Goal: Task Accomplishment & Management: Manage account settings

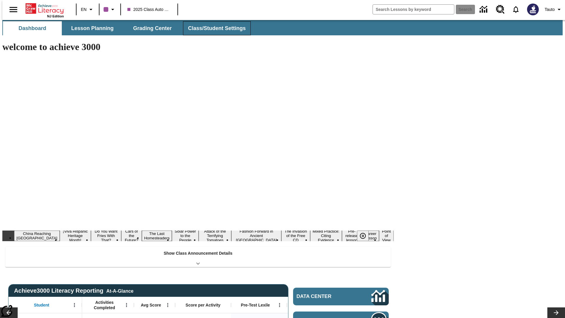
click at [213, 28] on span "Class/Student Settings" at bounding box center [217, 28] width 58 height 7
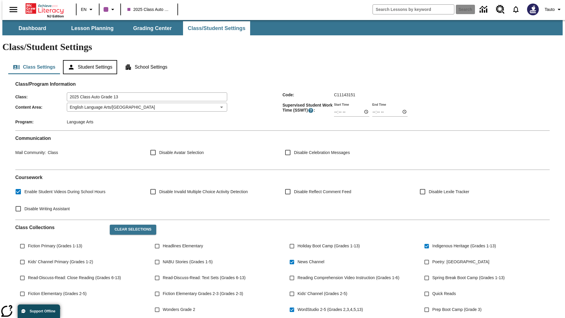
click at [88, 60] on button "Student Settings" at bounding box center [90, 67] width 54 height 14
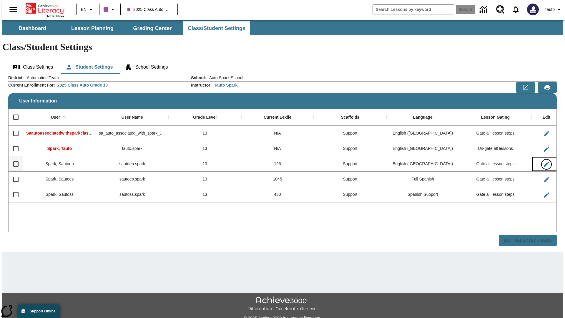
click at [543, 161] on icon "Edit User" at bounding box center [545, 163] width 5 height 5
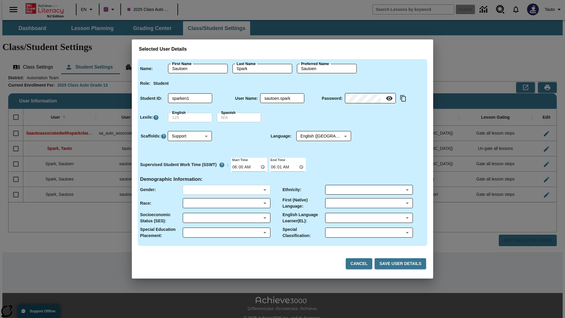
click at [226, 189] on body "Skip to main content NJ Edition EN 2025 Class Auto Grade 13 Search 0 Tauto Dash…" at bounding box center [282, 175] width 560 height 310
click at [226, 203] on body "Skip to main content NJ Edition EN 2025 Class Auto Grade 13 Search 0 Tauto Dash…" at bounding box center [282, 175] width 560 height 310
click at [226, 218] on body "Skip to main content NJ Edition EN 2025 Class Auto Grade 13 Search 0 Tauto Dash…" at bounding box center [282, 175] width 560 height 310
click at [226, 232] on body "Skip to main content NJ Edition EN 2025 Class Auto Grade 13 Search 0 Tauto Dash…" at bounding box center [282, 175] width 560 height 310
click at [368, 189] on body "Skip to main content NJ Edition EN 2025 Class Auto Grade 13 Search 0 Tauto Dash…" at bounding box center [282, 175] width 560 height 310
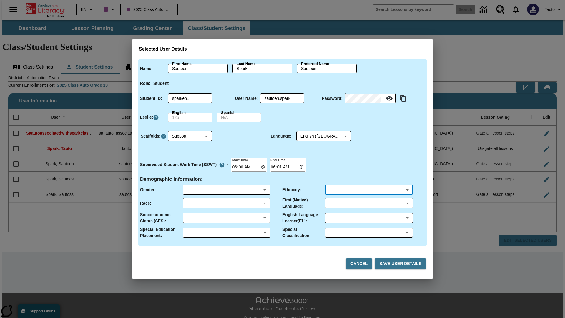
click at [368, 203] on body "Skip to main content NJ Edition EN 2025 Class Auto Grade 13 Search 0 Tauto Dash…" at bounding box center [282, 175] width 560 height 310
click at [368, 218] on body "Skip to main content NJ Edition EN 2025 Class Auto Grade 13 Search 0 Tauto Dash…" at bounding box center [282, 175] width 560 height 310
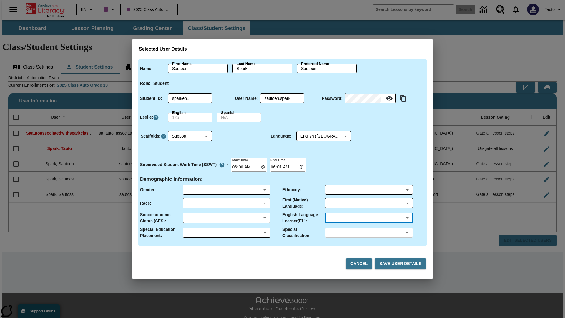
click at [368, 232] on body "Skip to main content NJ Edition EN 2025 Class Auto Grade 13 Search 0 Tauto Dash…" at bounding box center [282, 175] width 560 height 310
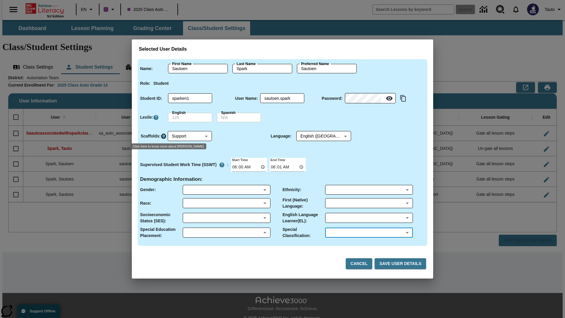
click at [163, 136] on icon "Click here to know more about Scaffolds" at bounding box center [164, 136] width 6 height 6
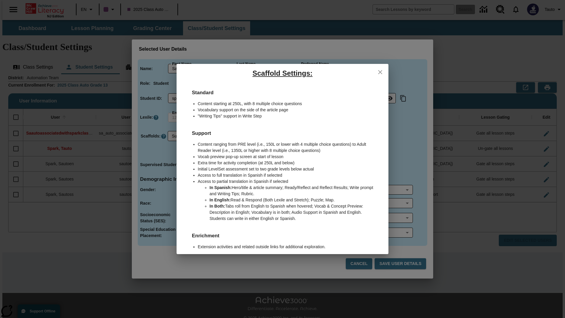
click at [380, 72] on icon "close" at bounding box center [380, 72] width 4 height 4
